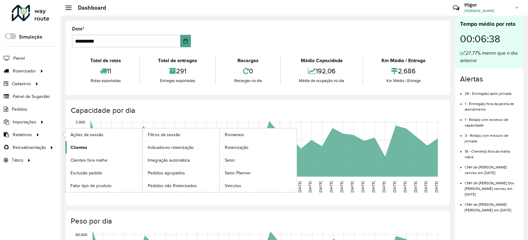
click at [68, 142] on link "Clientes" at bounding box center [104, 147] width 77 height 12
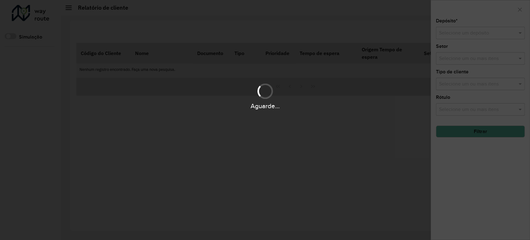
click at [469, 29] on div "Aguarde..." at bounding box center [265, 120] width 530 height 240
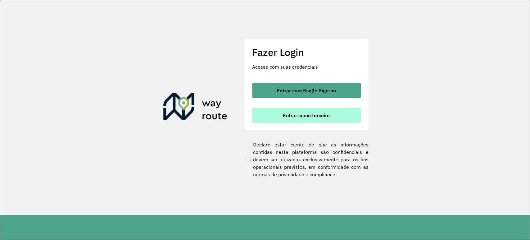
click at [337, 116] on button "Entrar como terceiro" at bounding box center [306, 115] width 109 height 15
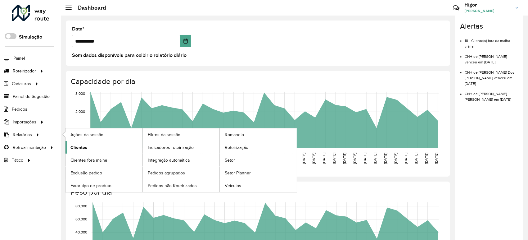
click at [80, 148] on span "Clientes" at bounding box center [79, 147] width 17 height 7
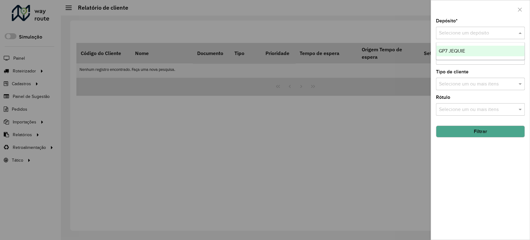
click at [472, 37] on div "Selecione um depósito" at bounding box center [480, 33] width 89 height 12
click at [461, 53] on span "GP7 JEQUIE" at bounding box center [452, 50] width 26 height 5
click at [472, 134] on button "Filtrar" at bounding box center [480, 131] width 89 height 12
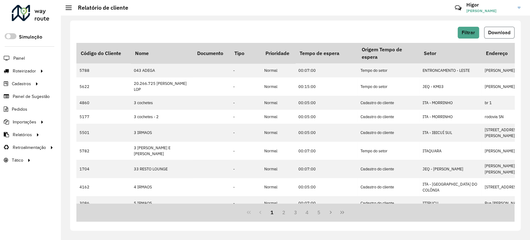
click at [501, 36] on button "Download" at bounding box center [499, 33] width 30 height 12
